Goal: Transaction & Acquisition: Subscribe to service/newsletter

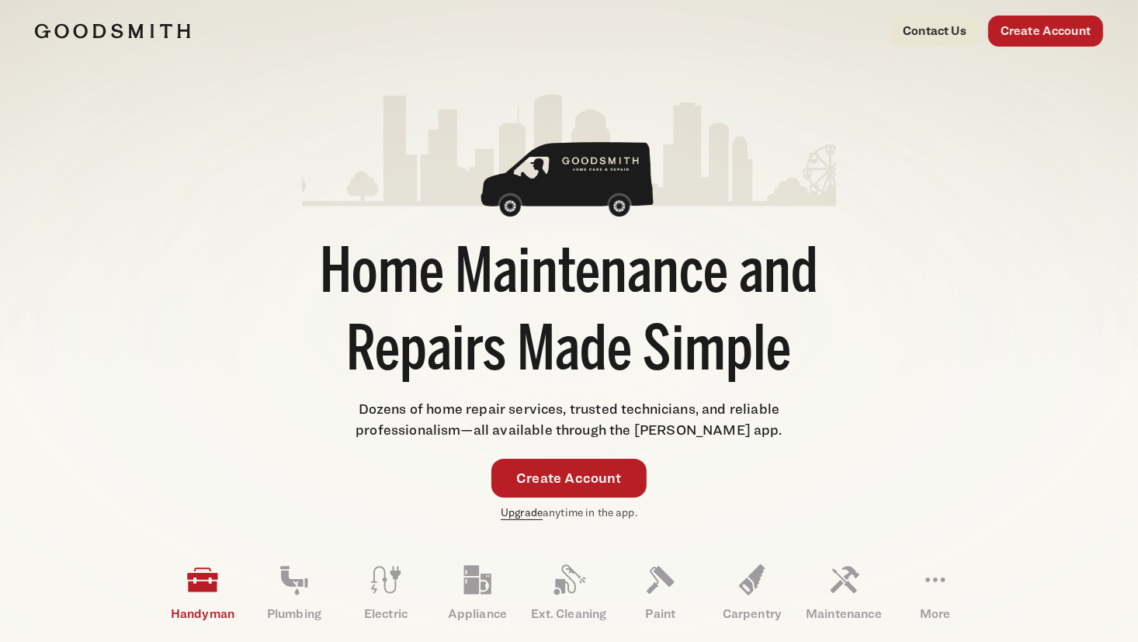
click at [524, 517] on link "Upgrade" at bounding box center [522, 512] width 42 height 13
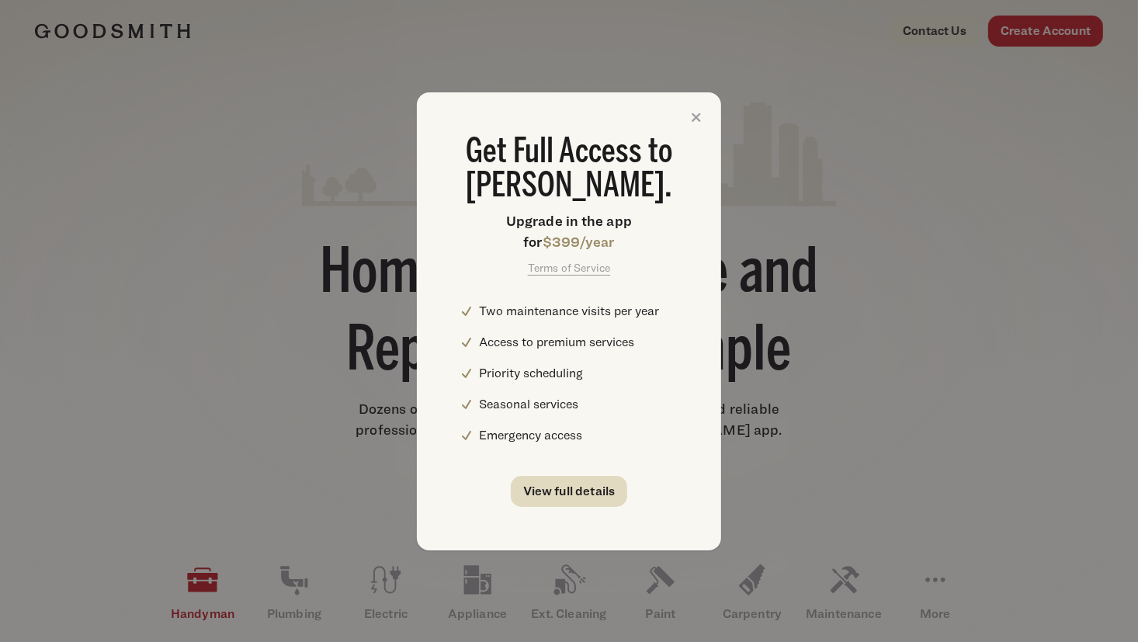
click at [555, 488] on link "View full details" at bounding box center [569, 491] width 117 height 31
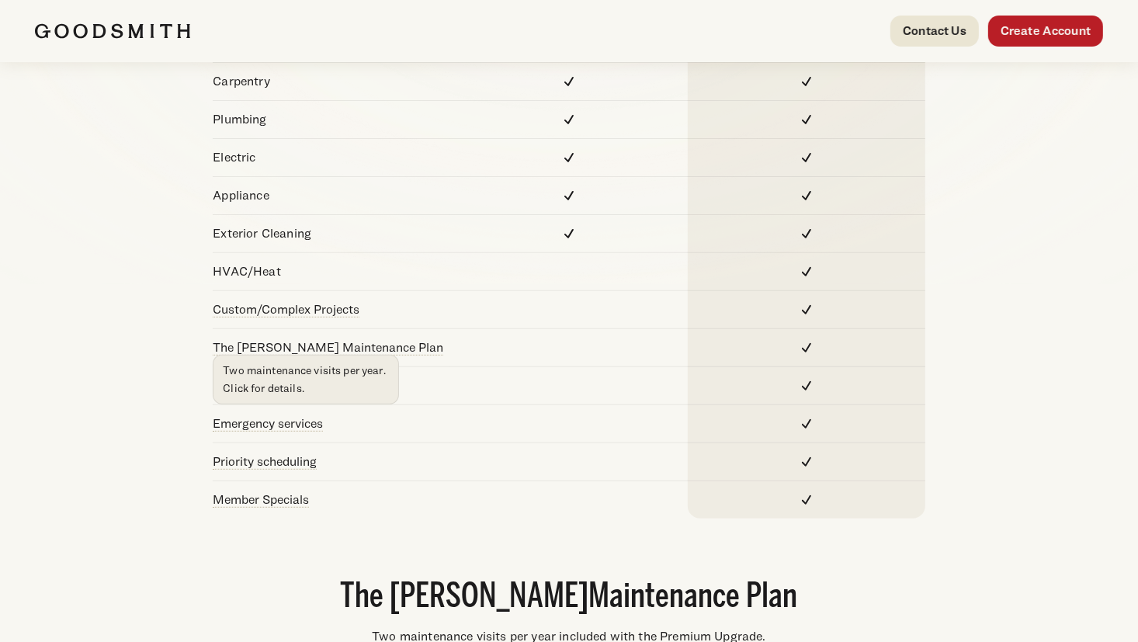
click at [356, 340] on link "The [PERSON_NAME] Maintenance Plan" at bounding box center [328, 347] width 231 height 15
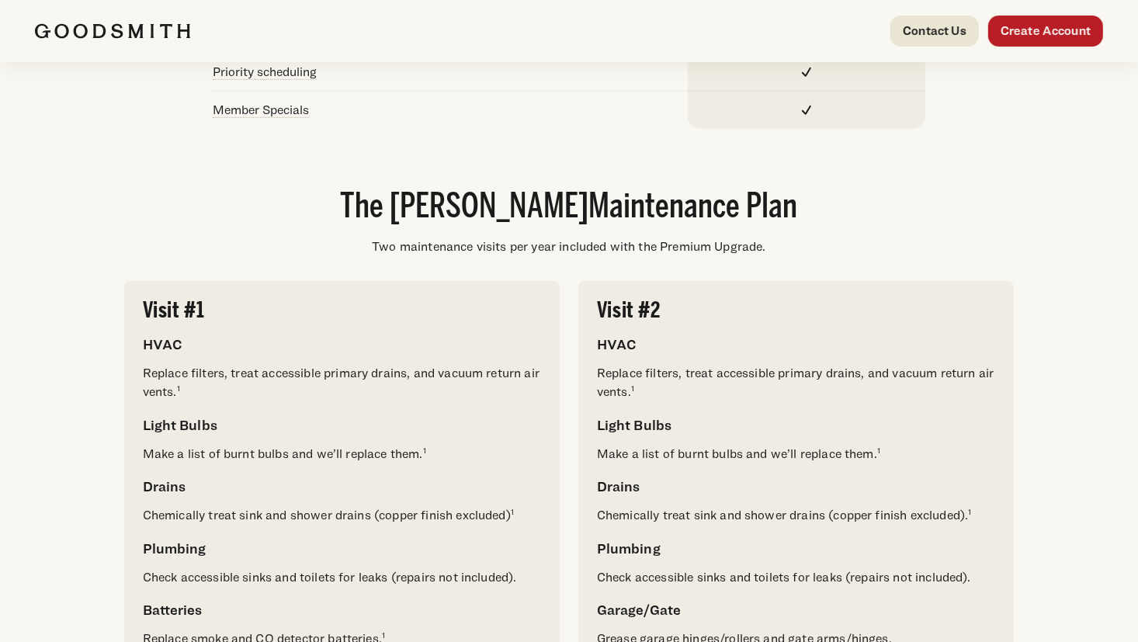
scroll to position [831, 0]
